Goal: Find specific page/section: Find specific page/section

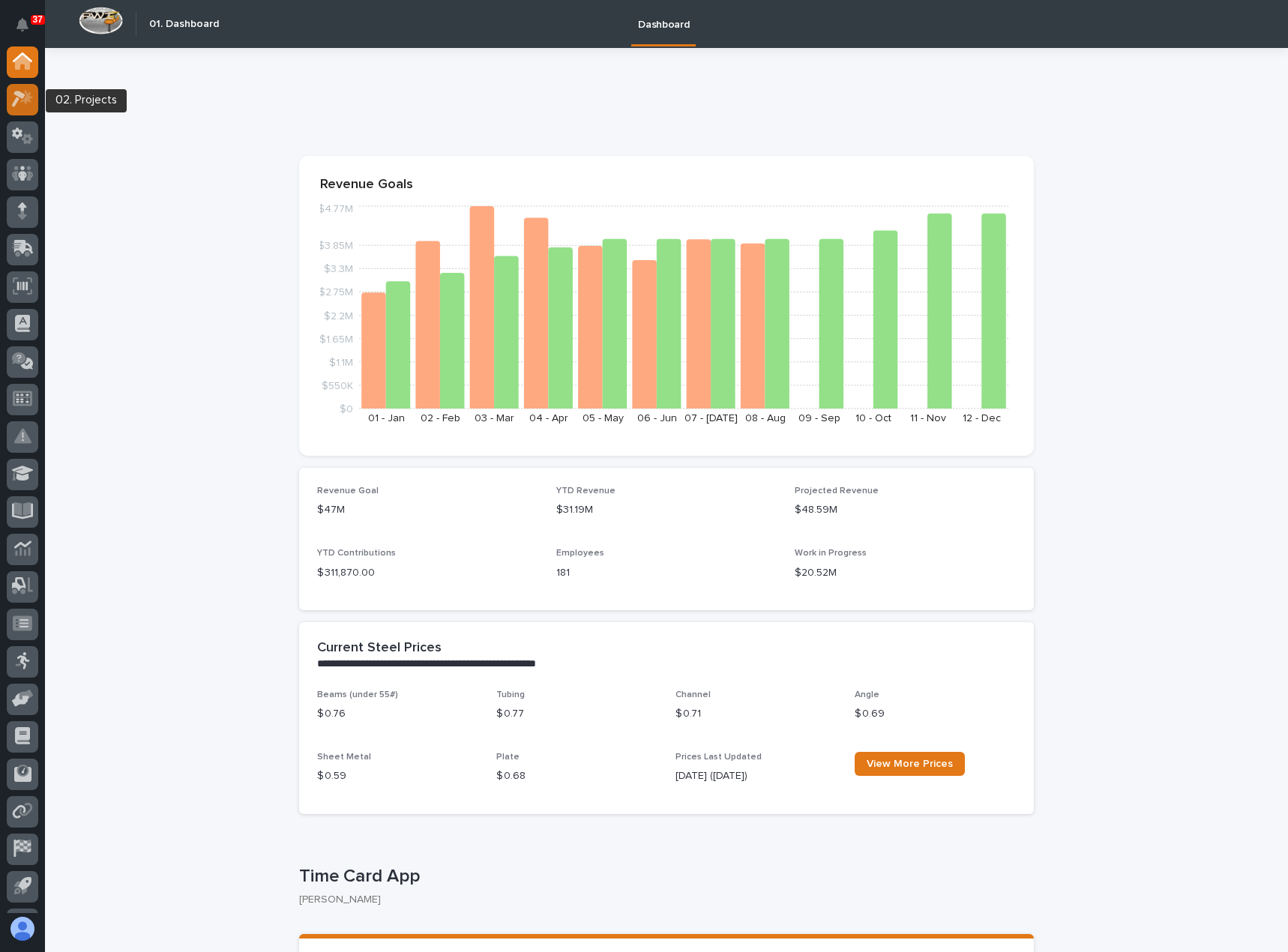
click at [22, 100] on icon at bounding box center [23, 99] width 22 height 17
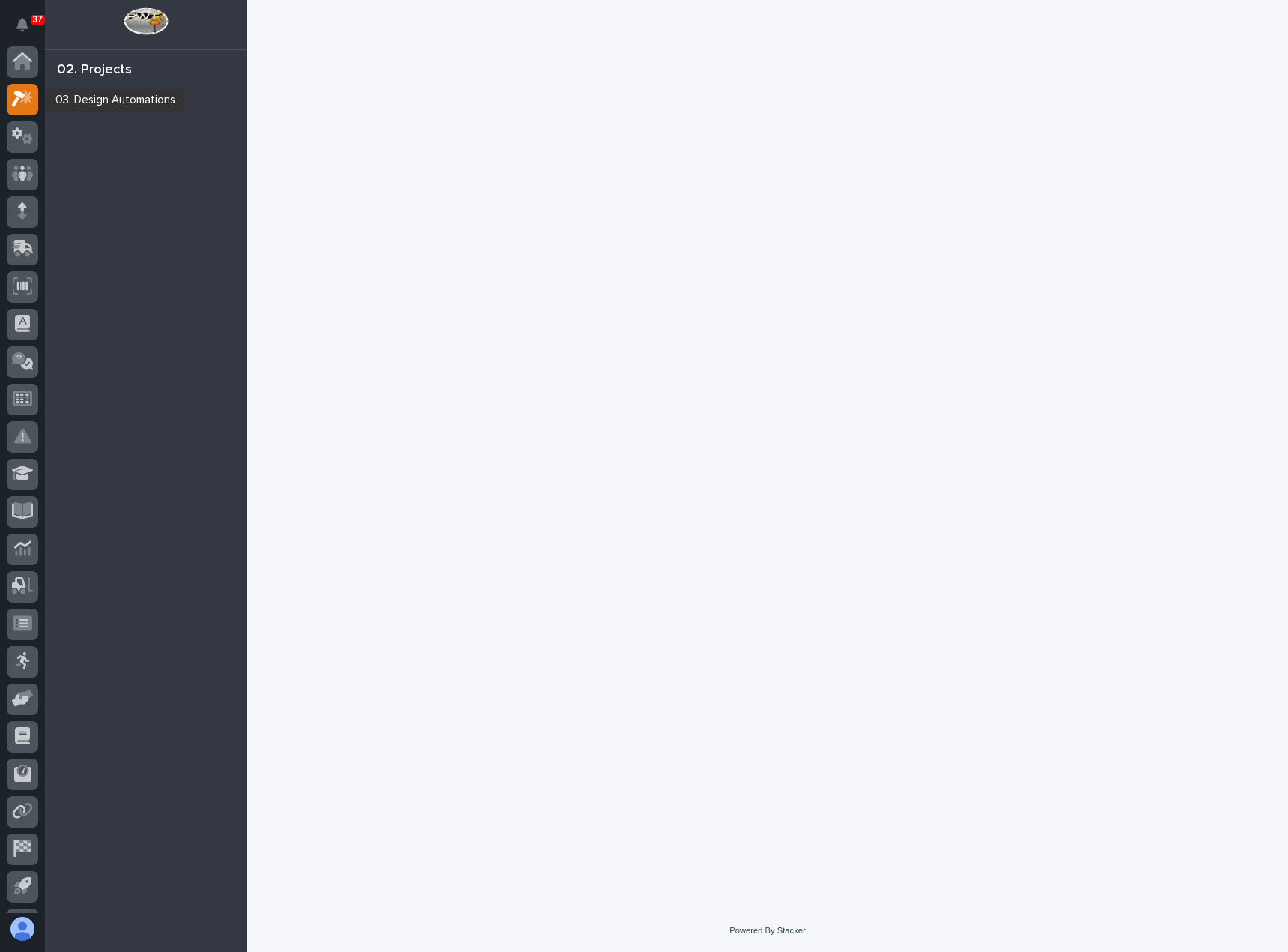
scroll to position [37, 0]
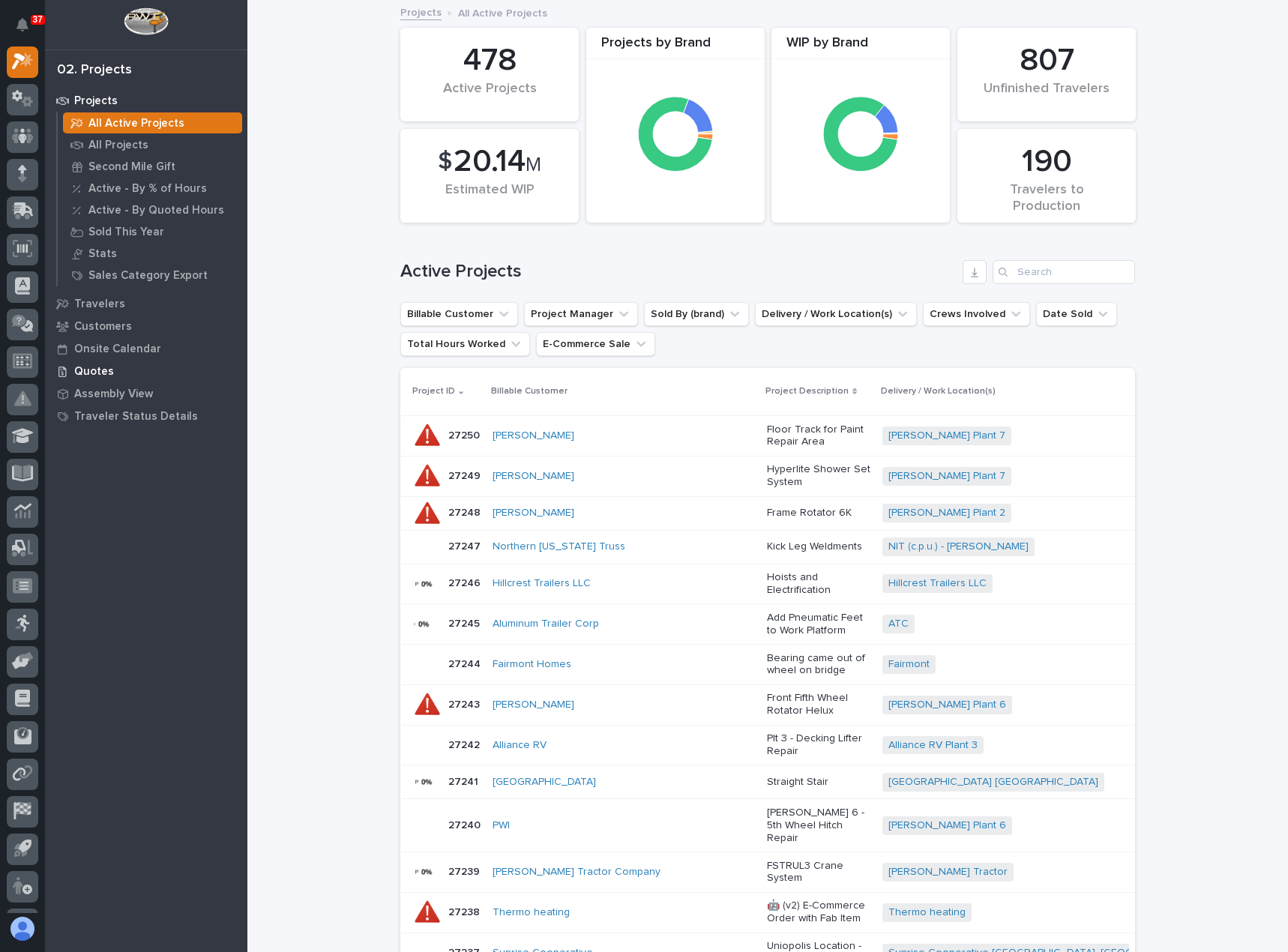
click at [97, 367] on p "Quotes" at bounding box center [94, 371] width 39 height 13
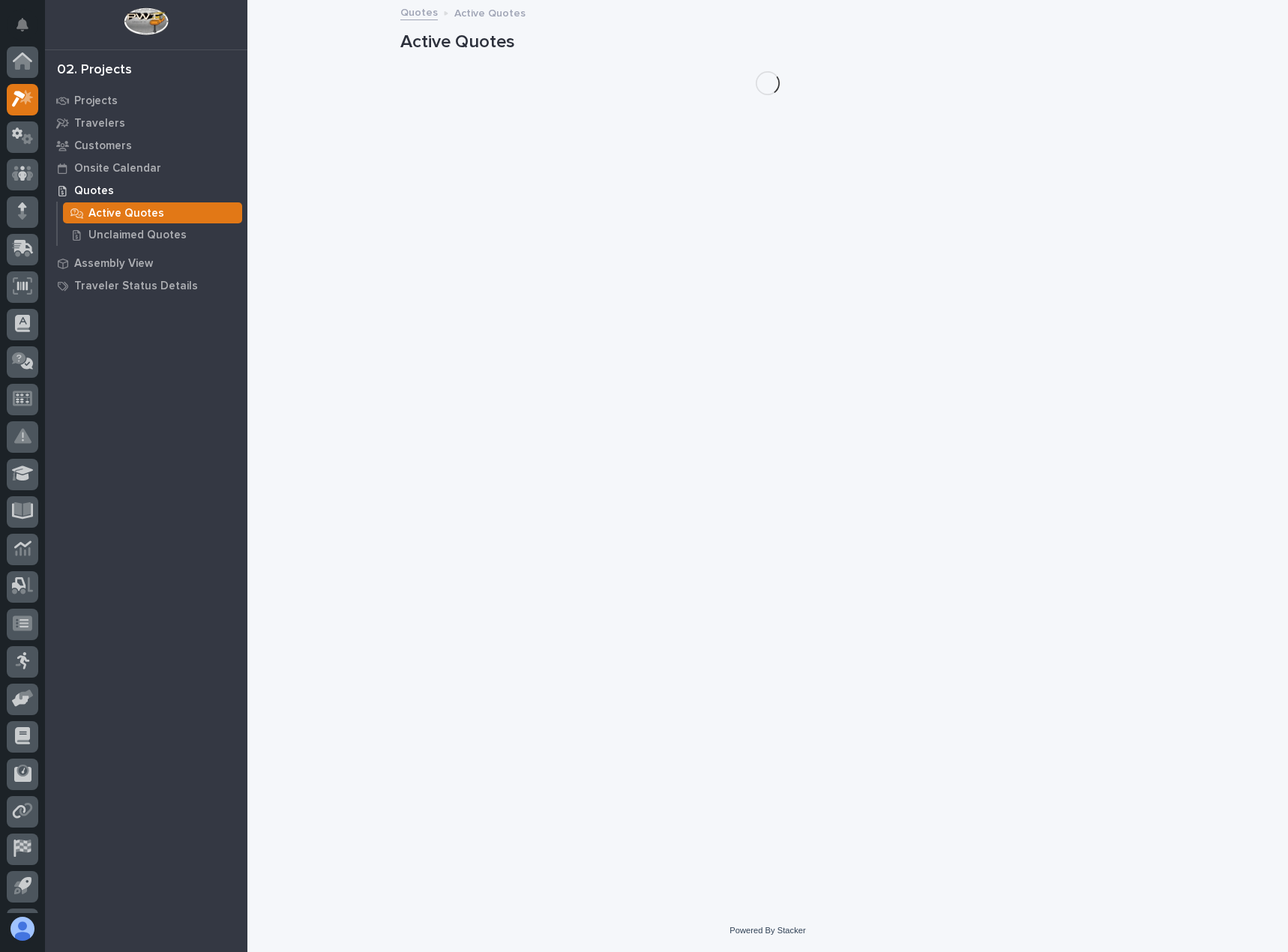
scroll to position [37, 0]
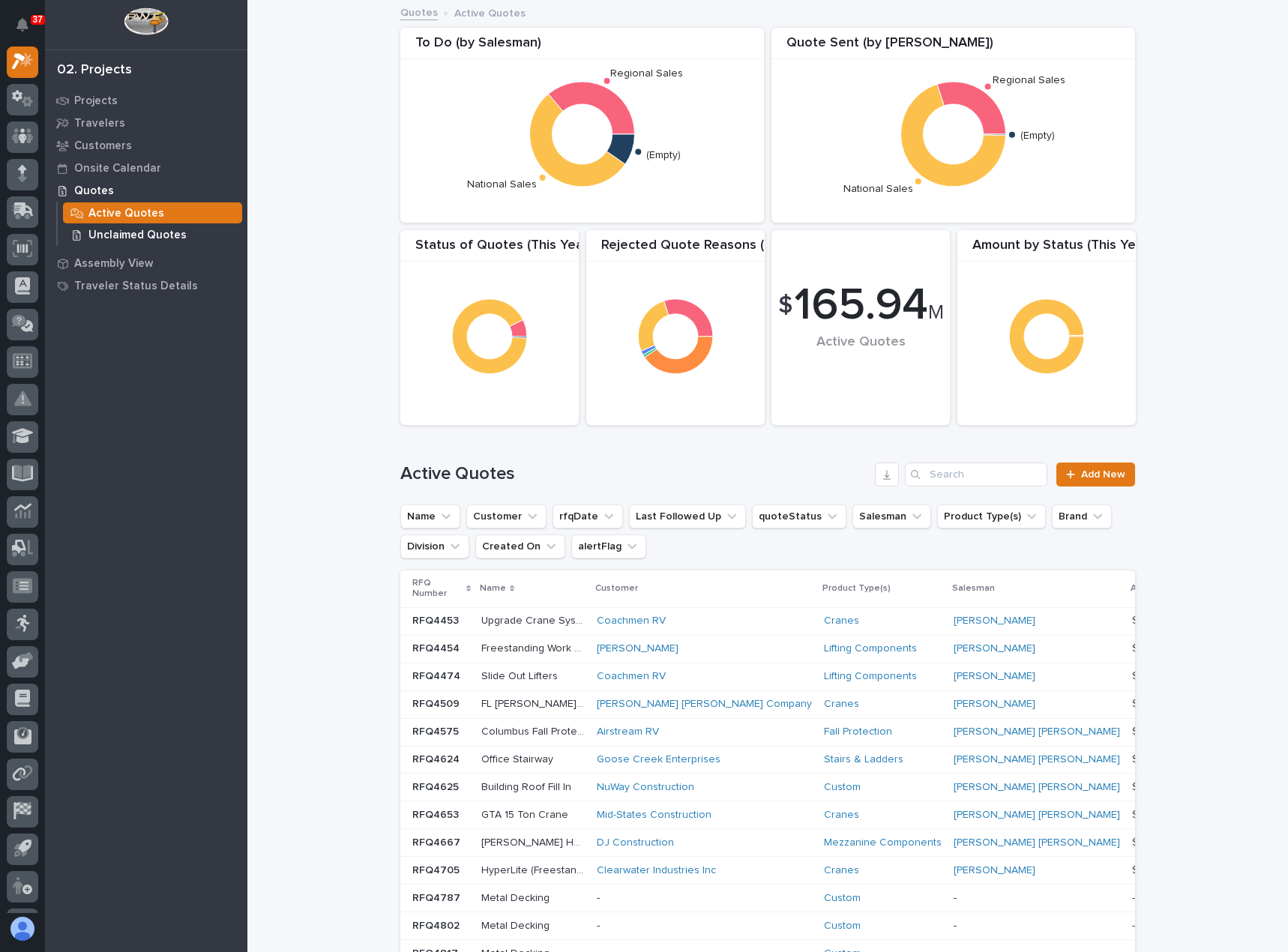
click at [168, 235] on p "Unclaimed Quotes" at bounding box center [137, 235] width 98 height 13
